Goal: Information Seeking & Learning: Learn about a topic

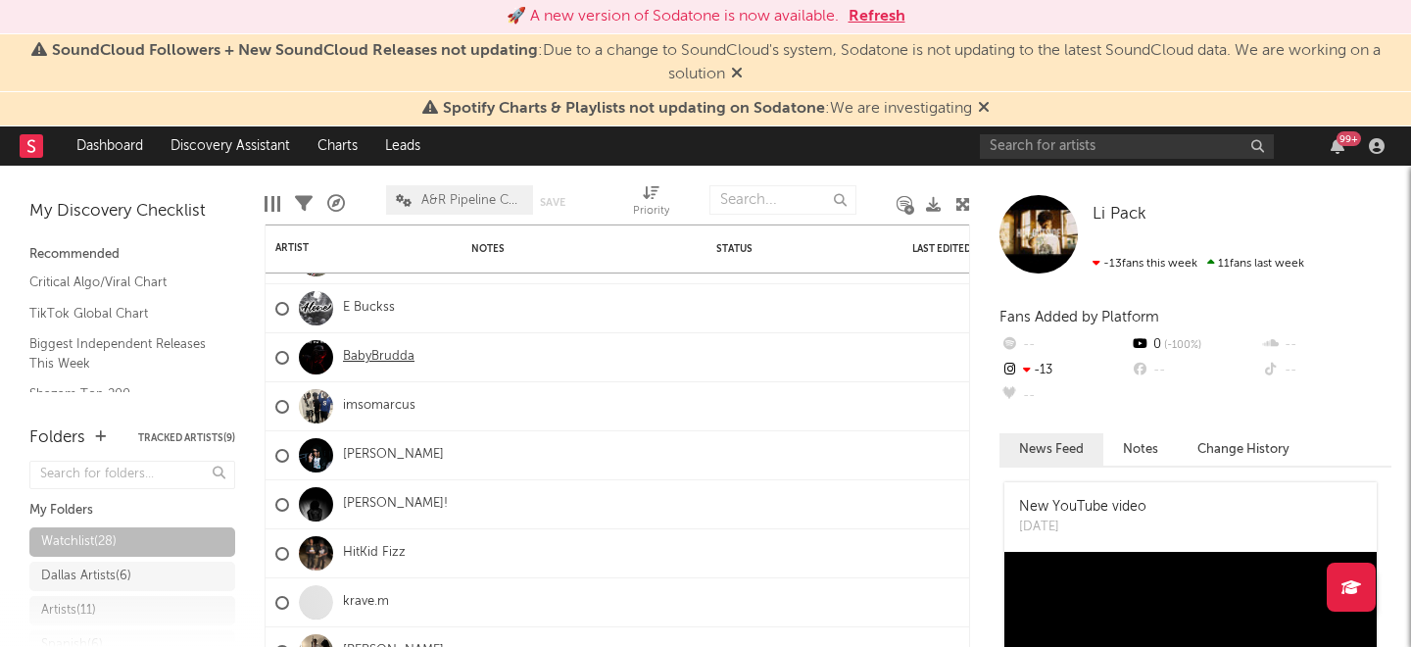
click at [381, 349] on link "BabyBrudda" at bounding box center [379, 357] width 72 height 17
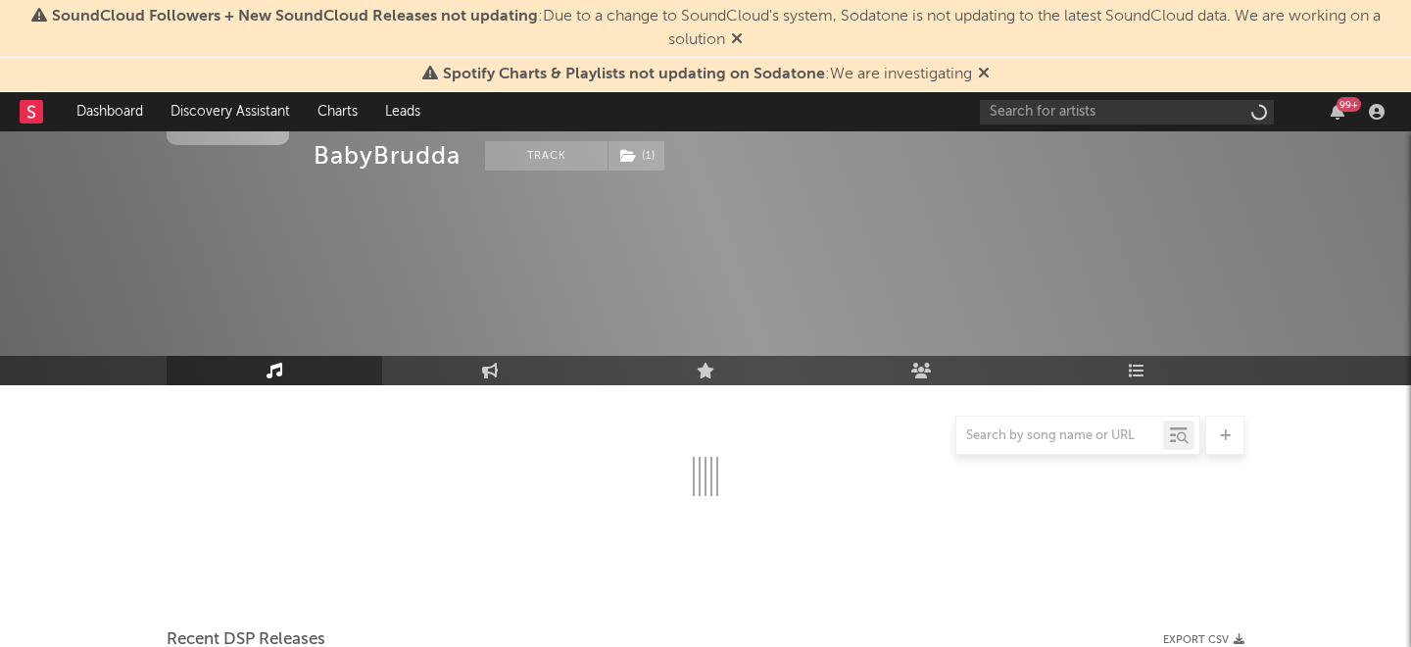
select select "1w"
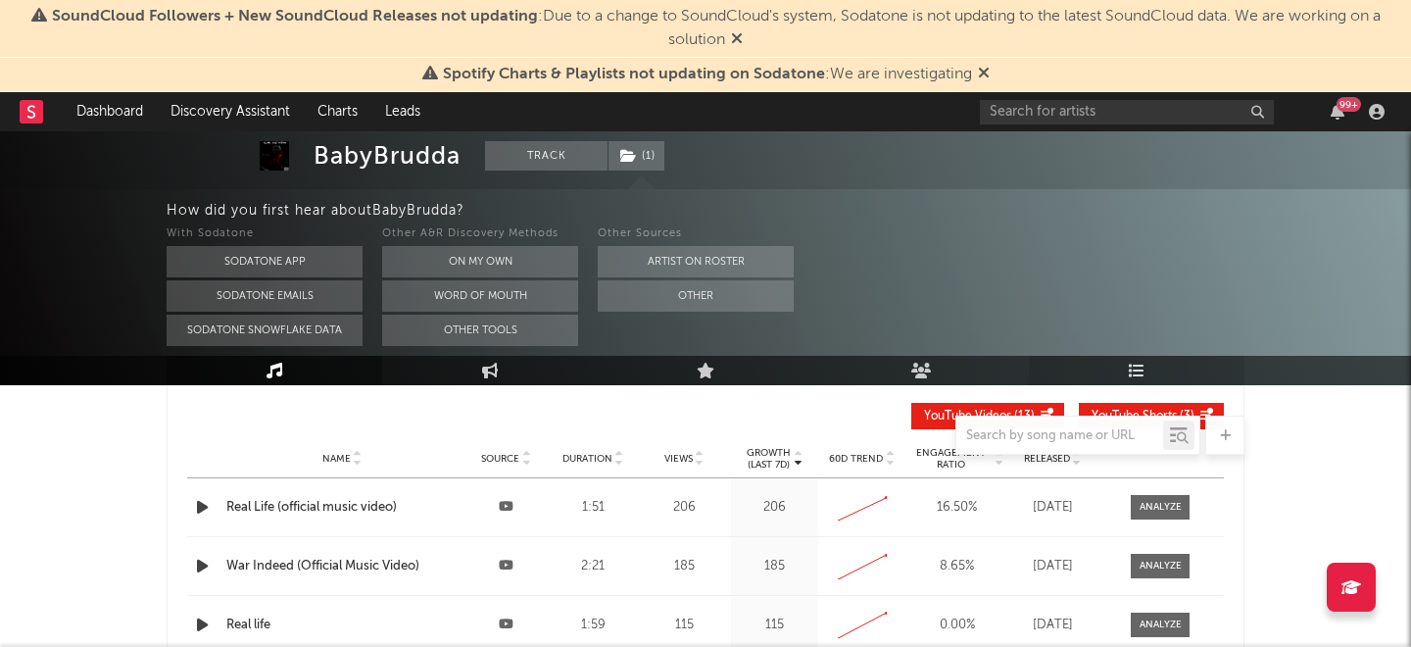
scroll to position [791, 0]
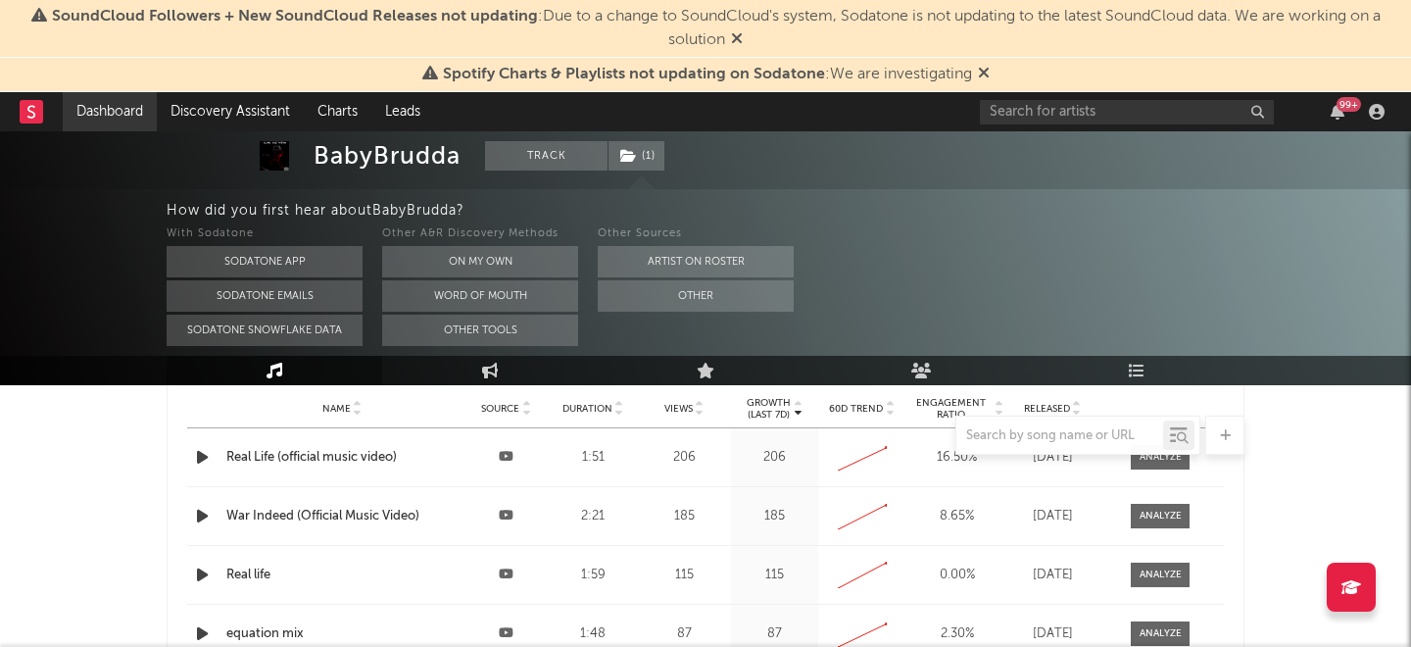
click at [97, 107] on link "Dashboard" at bounding box center [110, 111] width 94 height 39
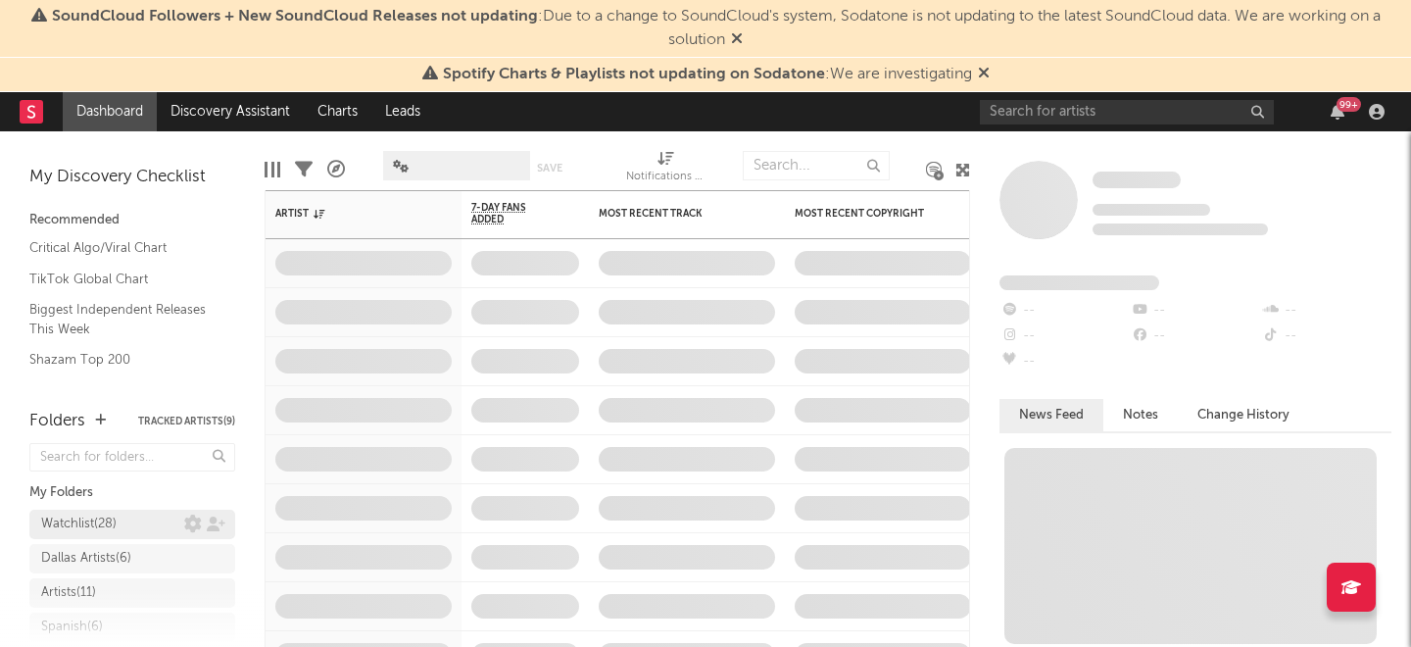
click at [121, 530] on div "Watchlist ( 28 )" at bounding box center [132, 523] width 206 height 29
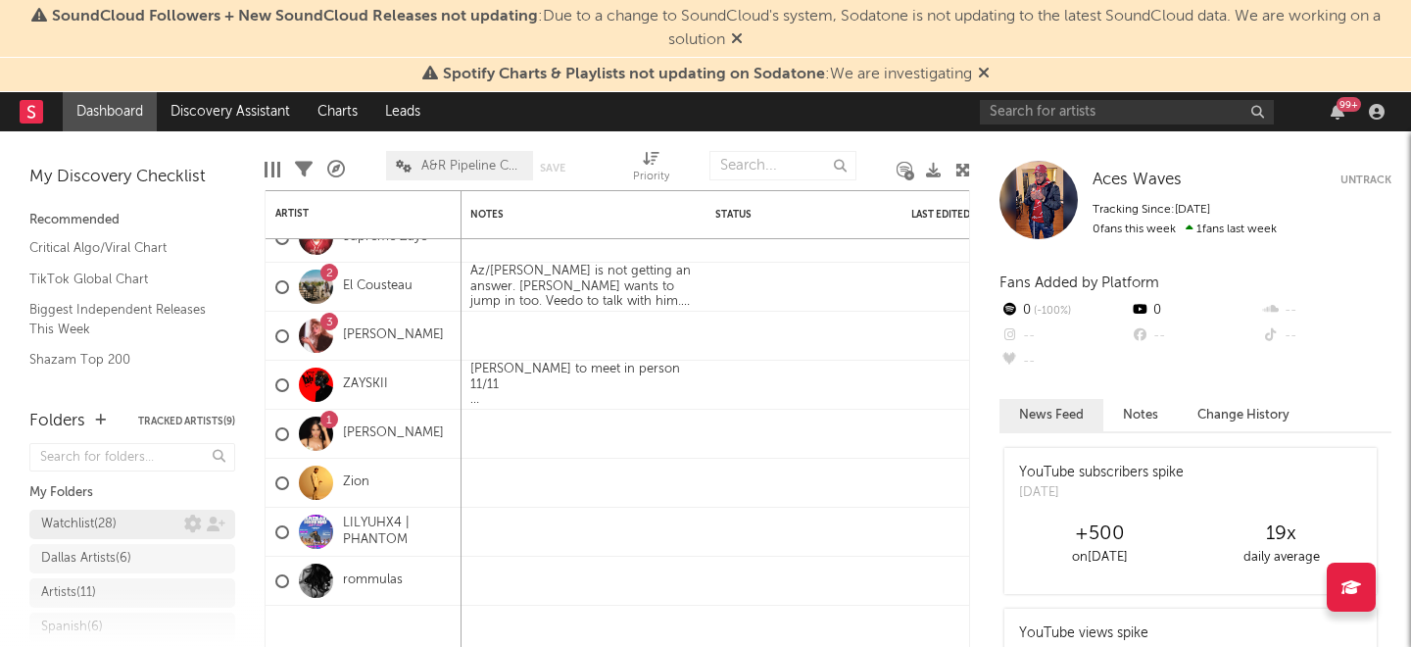
click at [166, 519] on div "Watchlist ( 28 )" at bounding box center [112, 524] width 143 height 24
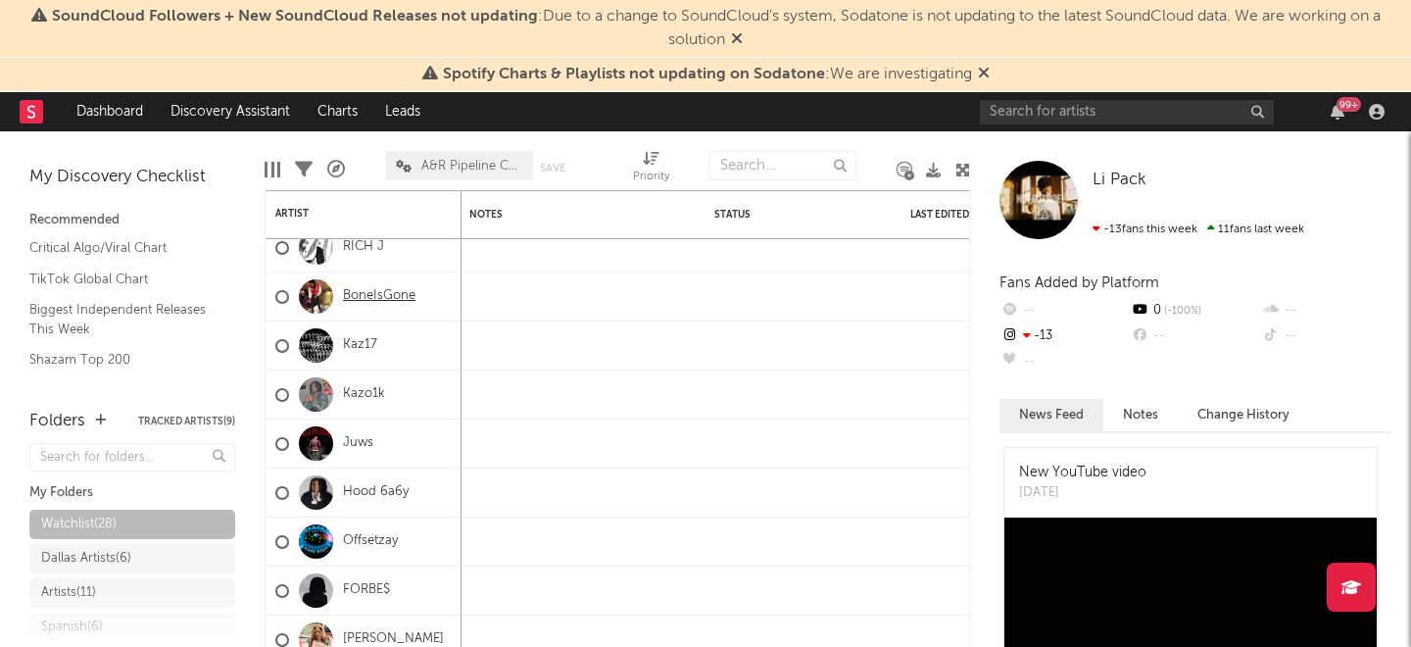
click at [363, 304] on link "BoneIsGone" at bounding box center [379, 296] width 72 height 17
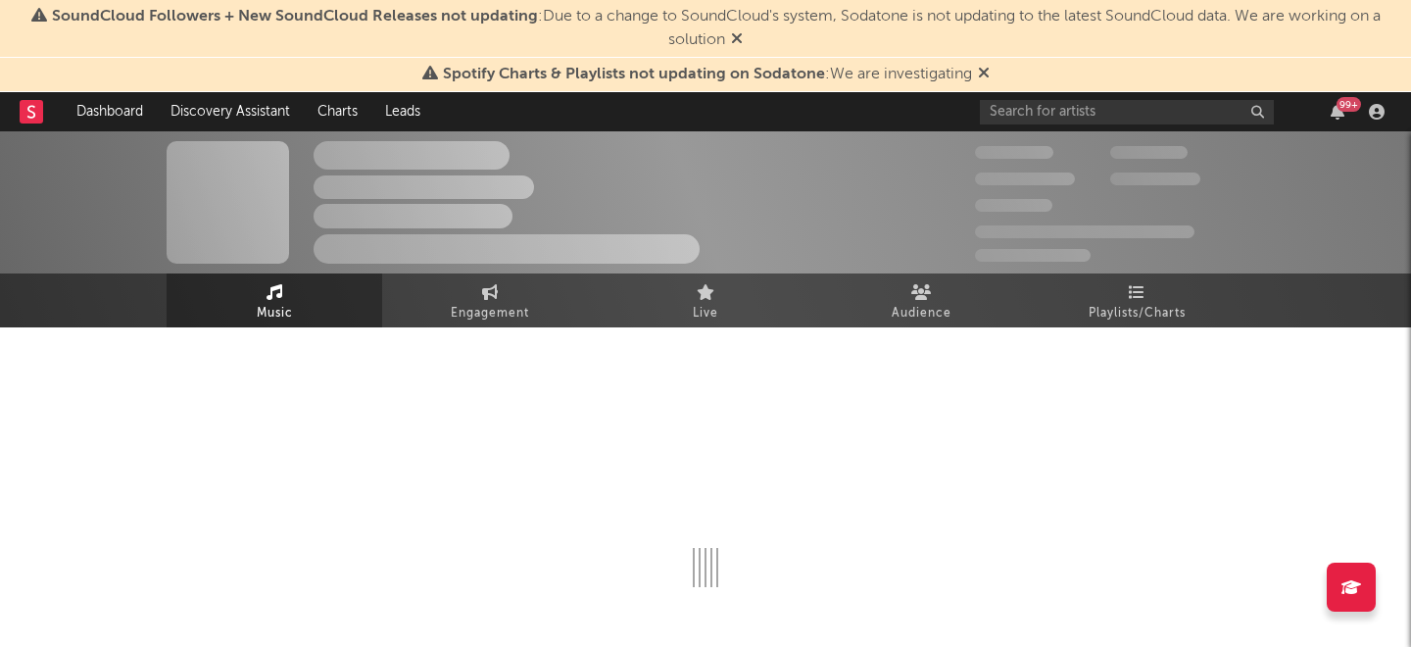
select select "1w"
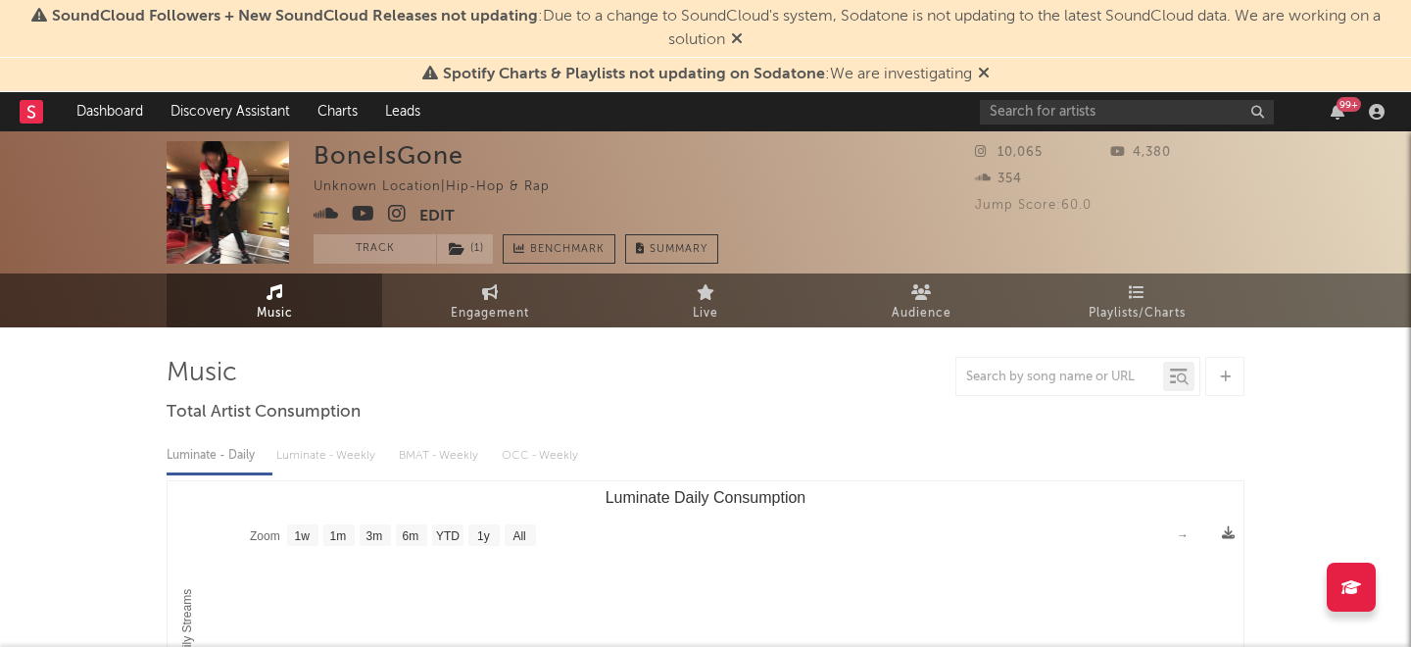
click at [395, 208] on icon at bounding box center [397, 214] width 19 height 20
click at [359, 206] on icon at bounding box center [364, 214] width 24 height 20
click at [75, 96] on link "Dashboard" at bounding box center [110, 111] width 94 height 39
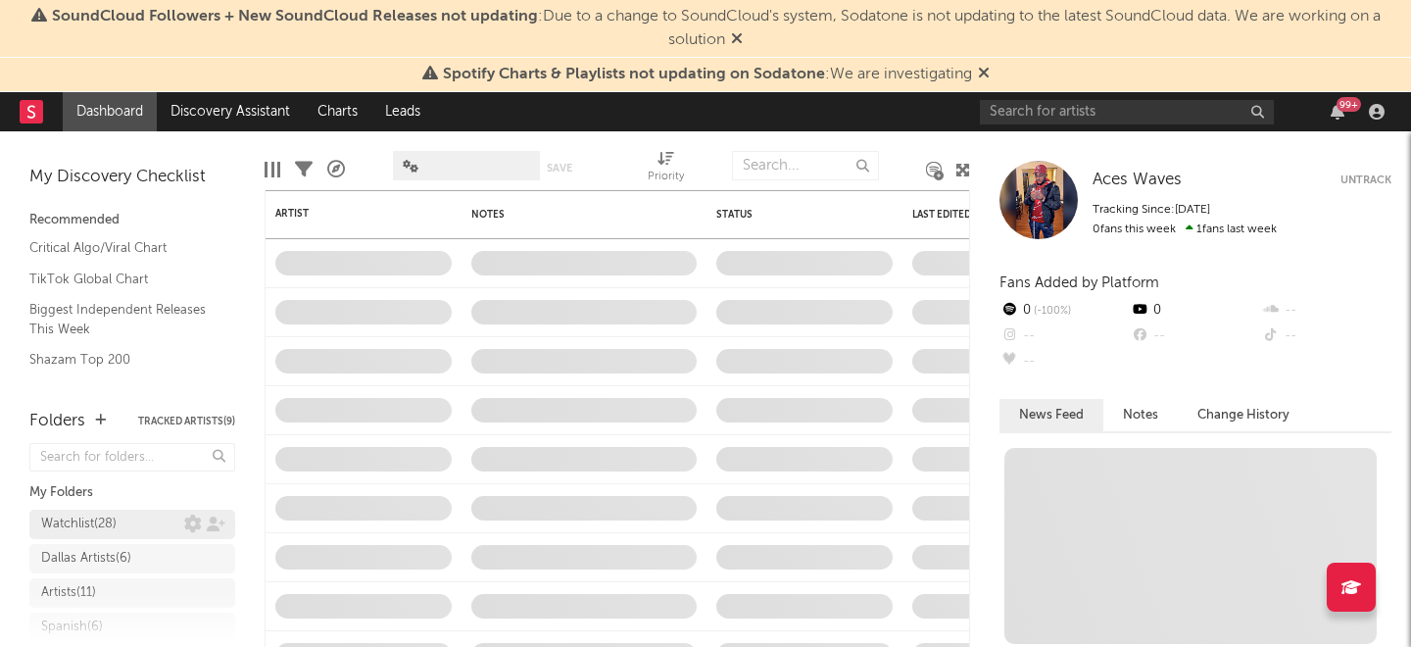
click at [132, 519] on div "Watchlist ( 28 )" at bounding box center [112, 524] width 143 height 24
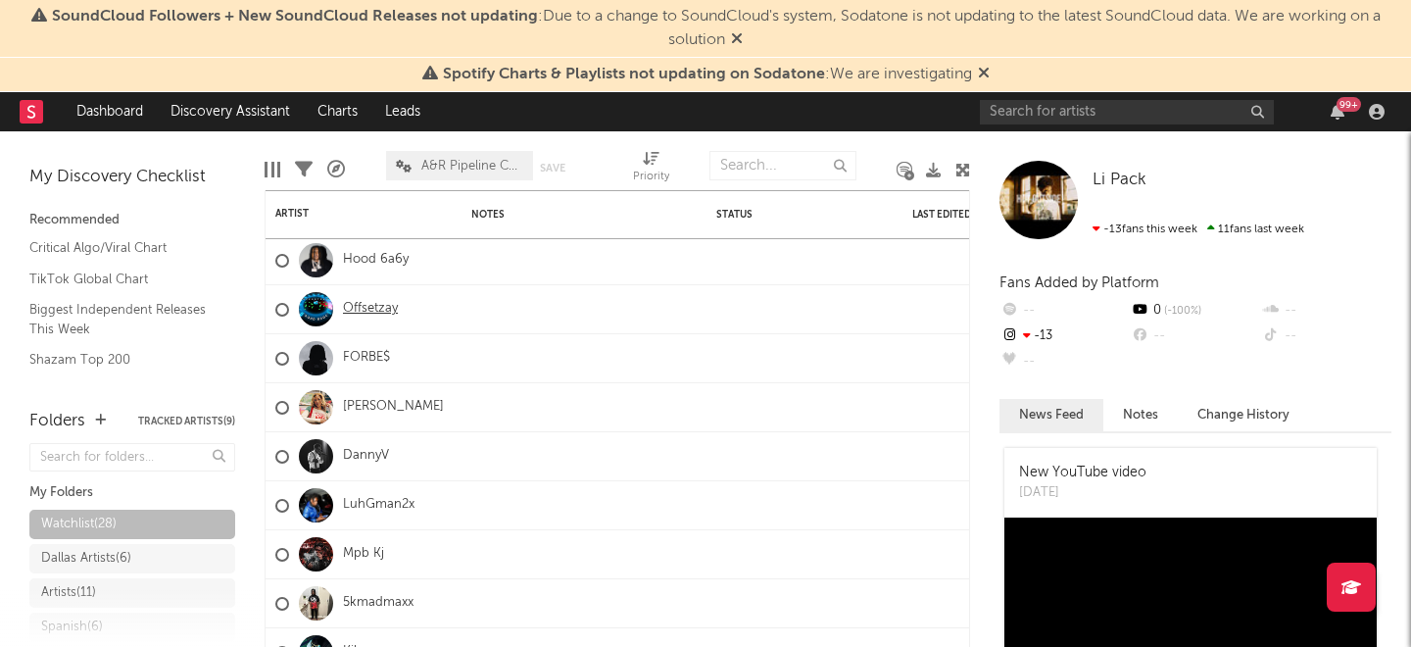
click at [361, 310] on link "Offsetzay" at bounding box center [370, 309] width 55 height 17
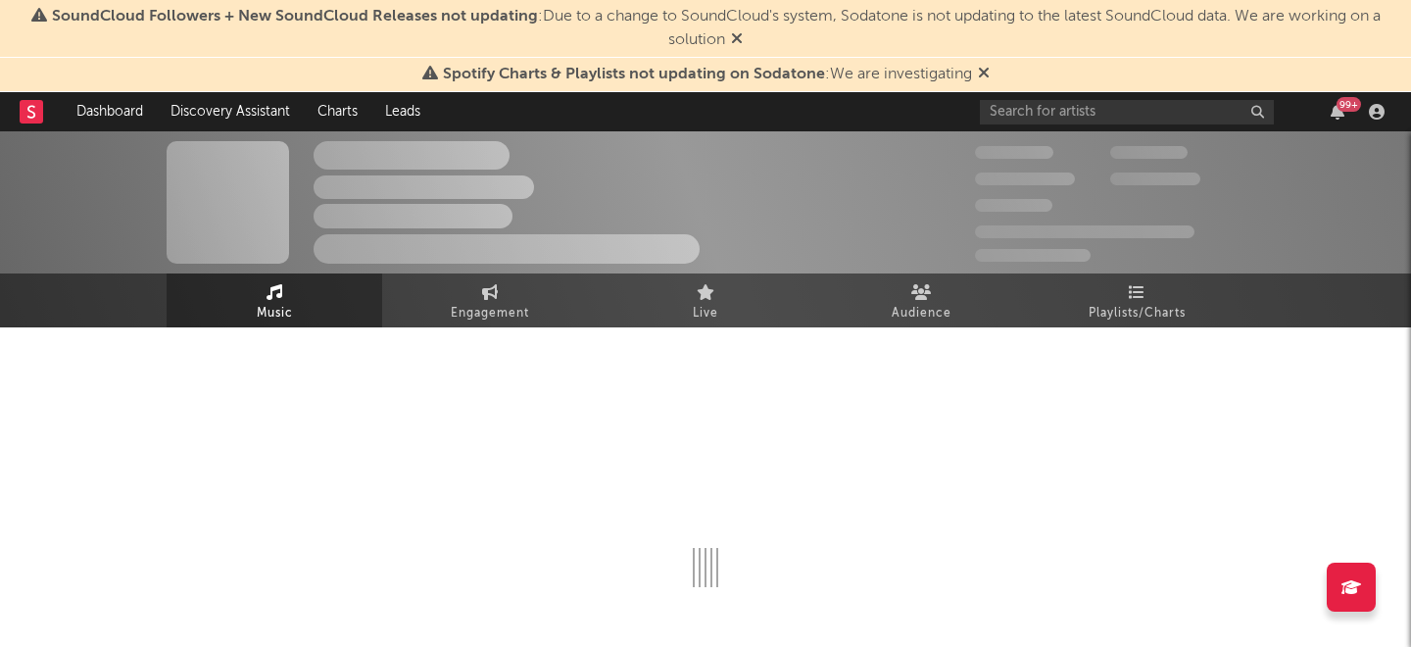
select select "1w"
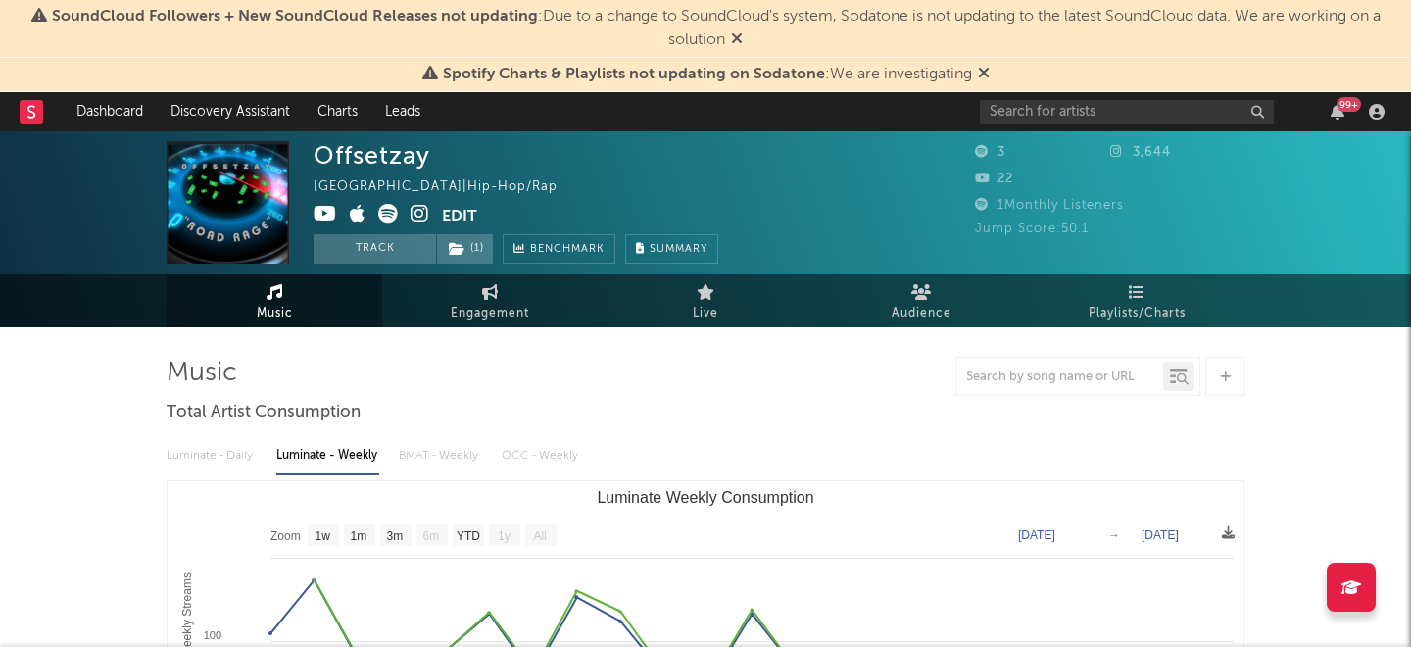
click at [416, 211] on icon at bounding box center [419, 214] width 19 height 20
click at [117, 104] on link "Dashboard" at bounding box center [110, 111] width 94 height 39
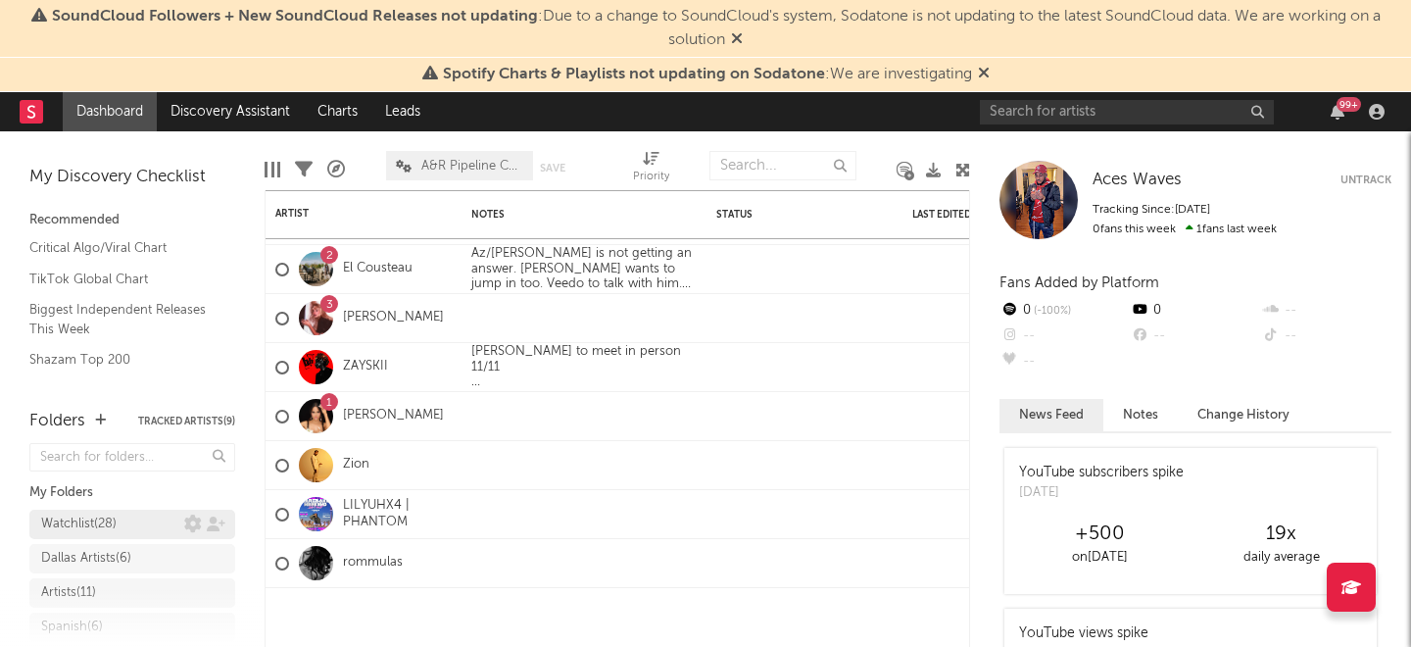
click at [142, 512] on div "Watchlist ( 28 )" at bounding box center [112, 524] width 143 height 24
